Goal: Task Accomplishment & Management: Manage account settings

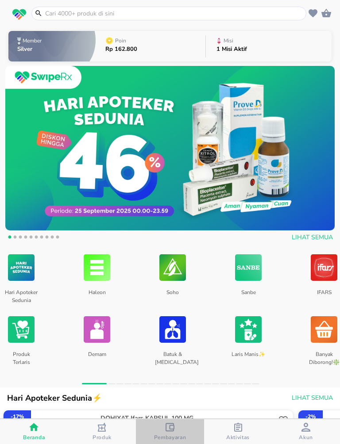
click at [168, 413] on icon "button" at bounding box center [169, 427] width 9 height 9
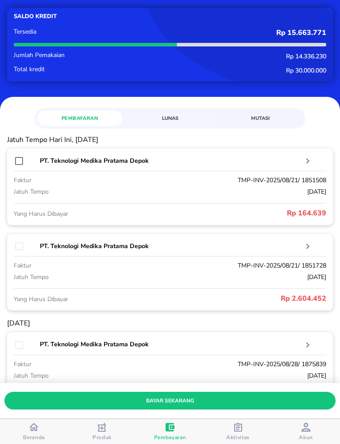
scroll to position [49, 0]
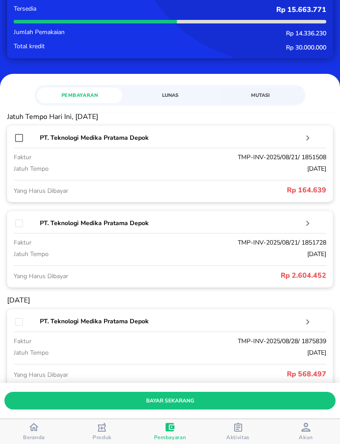
drag, startPoint x: 15, startPoint y: 137, endPoint x: 19, endPoint y: 147, distance: 10.9
click at [15, 137] on input "checkbox" at bounding box center [19, 138] width 11 height 11
checkbox input "true"
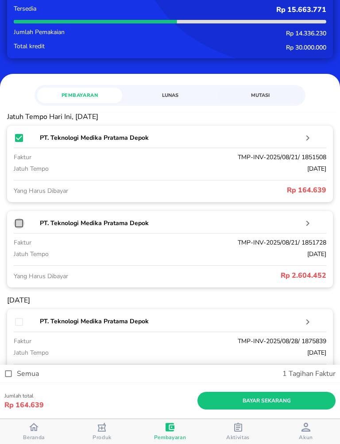
click at [20, 222] on input "checkbox" at bounding box center [19, 223] width 11 height 11
checkbox input "true"
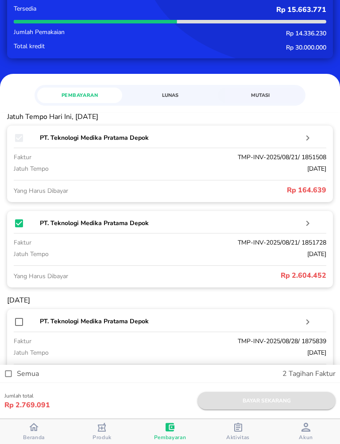
click at [270, 403] on span "bayar sekarang" at bounding box center [266, 400] width 124 height 9
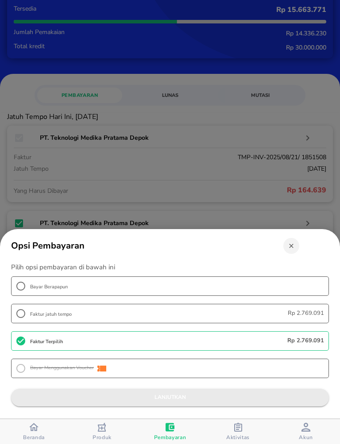
click at [196, 393] on span "lanjutkan" at bounding box center [169, 397] width 303 height 9
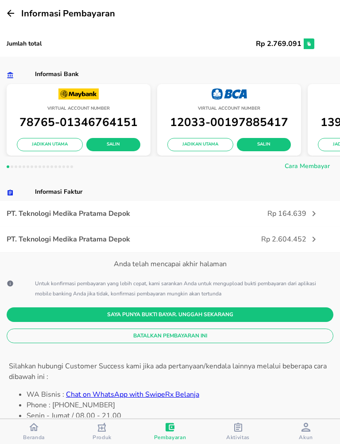
click at [14, 13] on icon "button" at bounding box center [10, 13] width 7 height 7
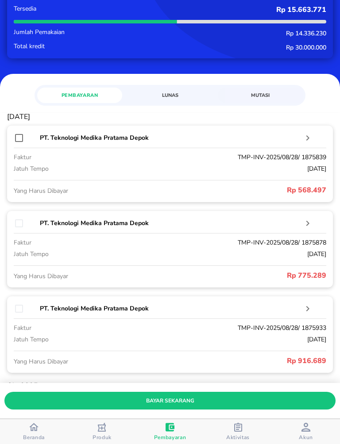
click at [177, 92] on span "Lunas" at bounding box center [170, 95] width 74 height 8
